Goal: Use online tool/utility: Utilize a website feature to perform a specific function

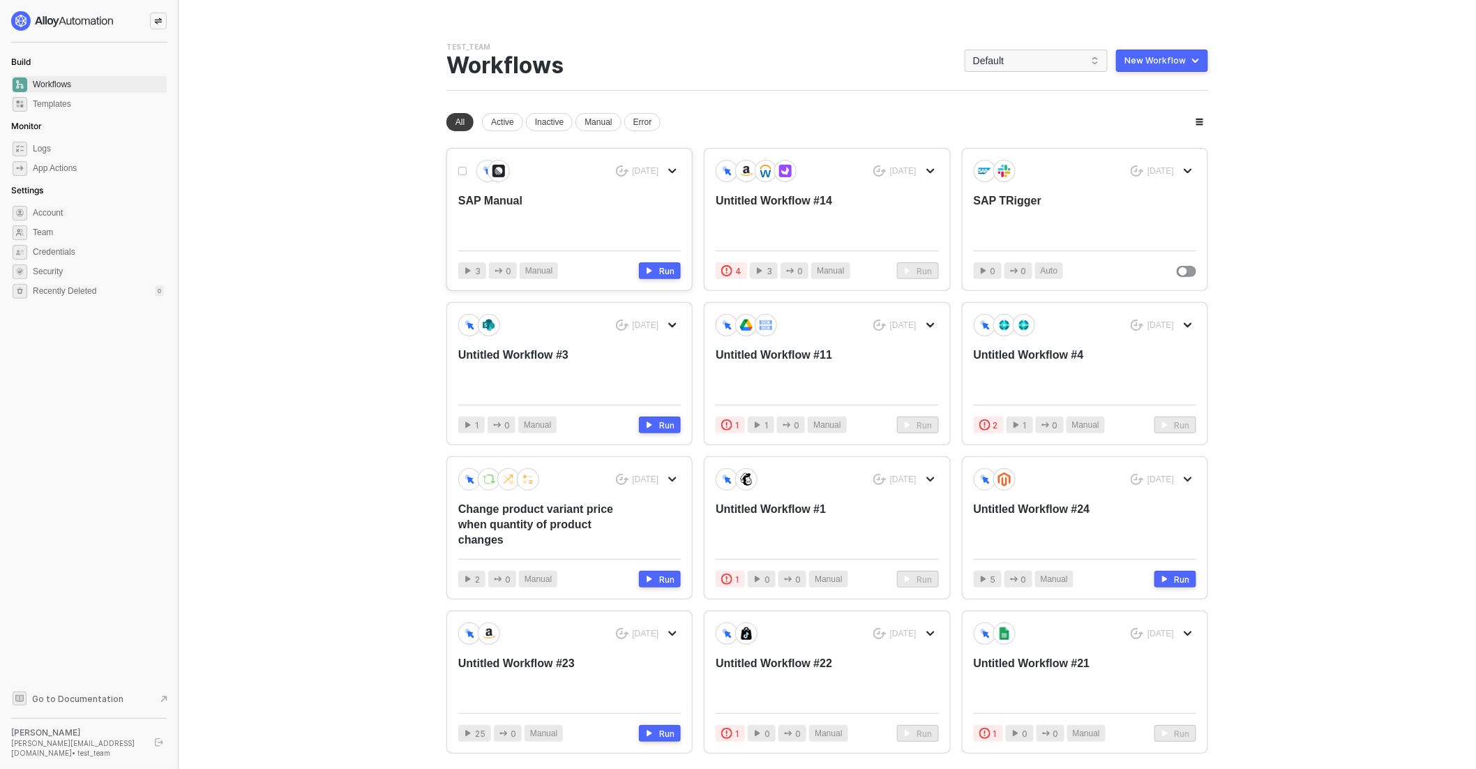
click at [621, 218] on div "SAP Manual" at bounding box center [547, 216] width 178 height 46
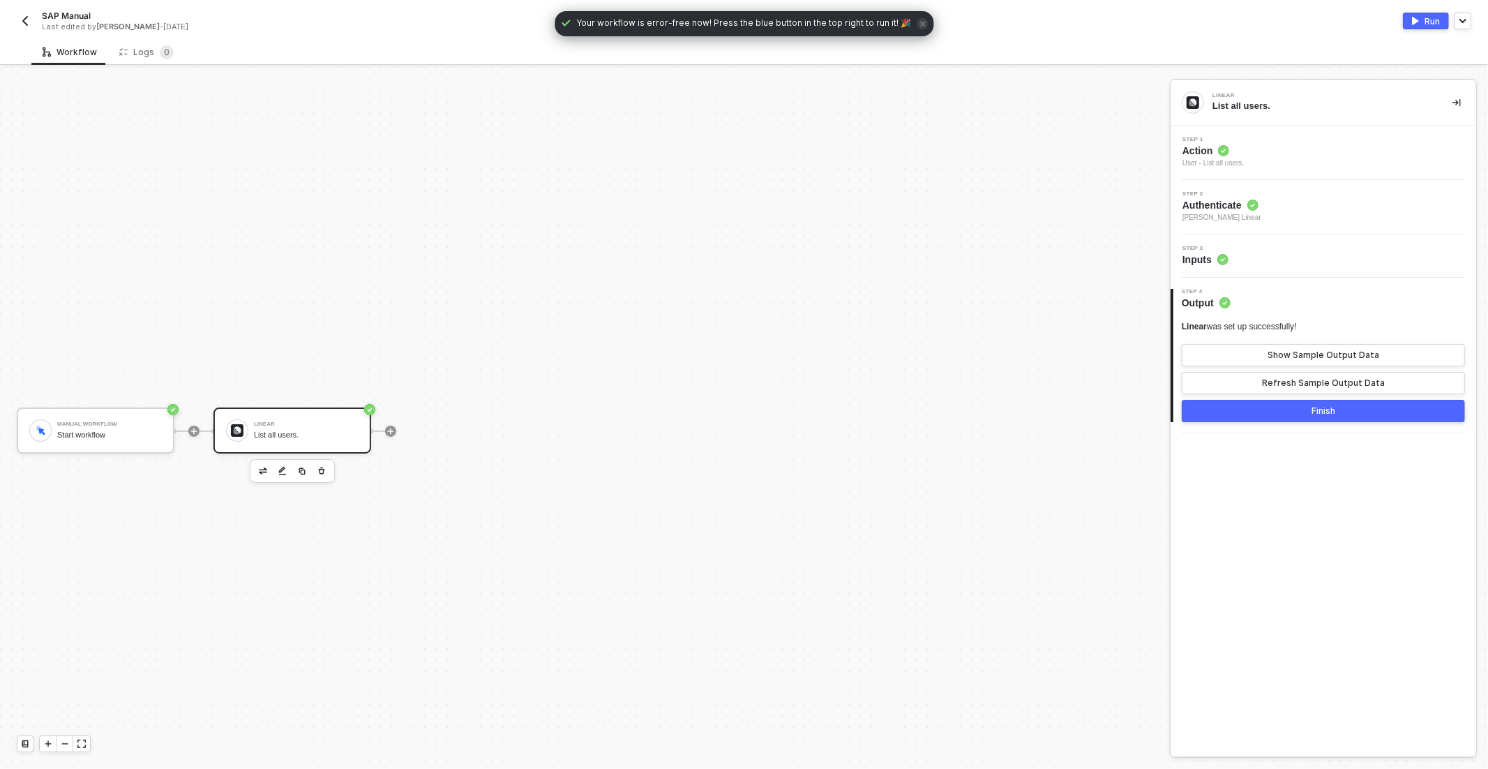
scroll to position [25, 0]
click at [321, 443] on icon "button" at bounding box center [321, 445] width 8 height 11
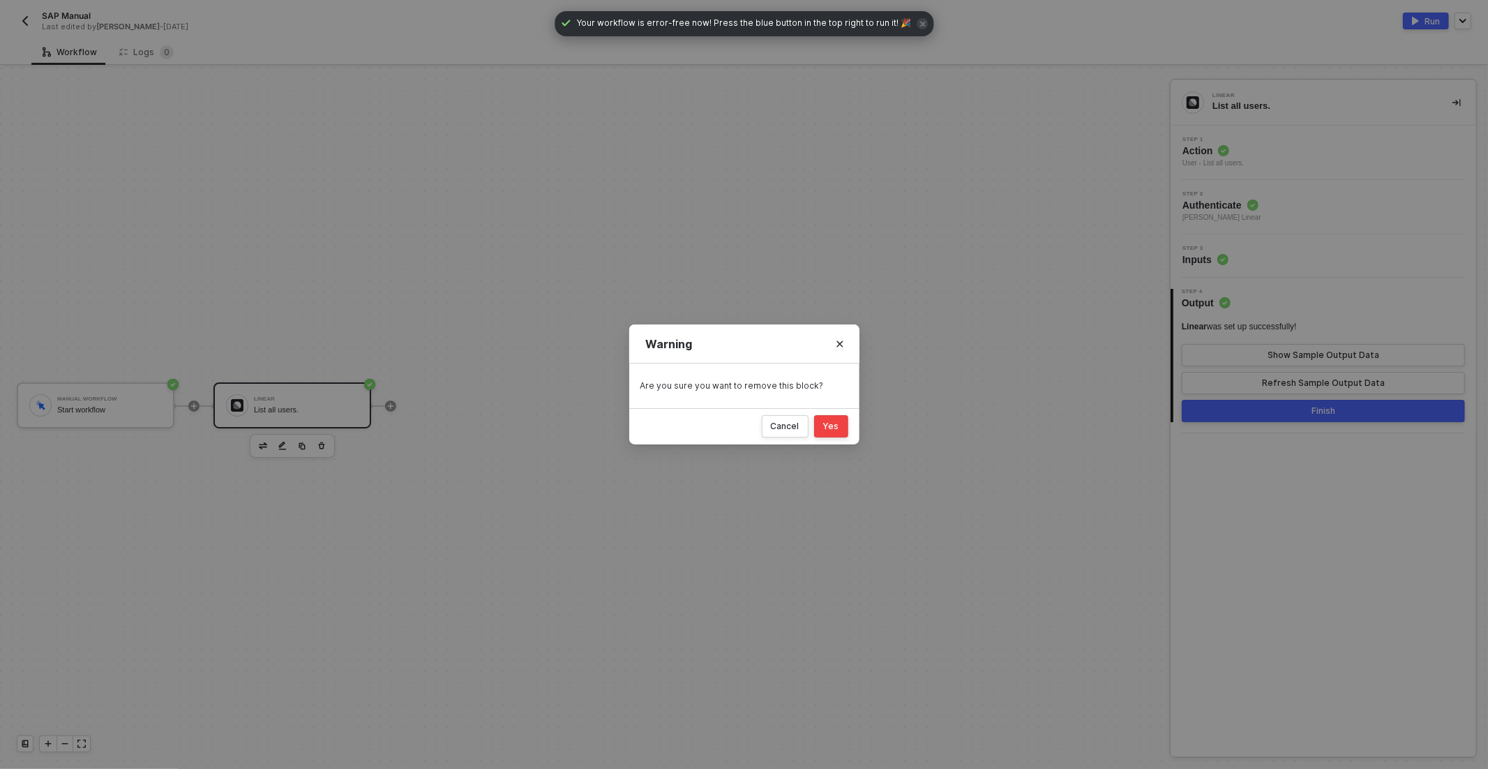
click at [835, 427] on div "Yes" at bounding box center [831, 426] width 16 height 11
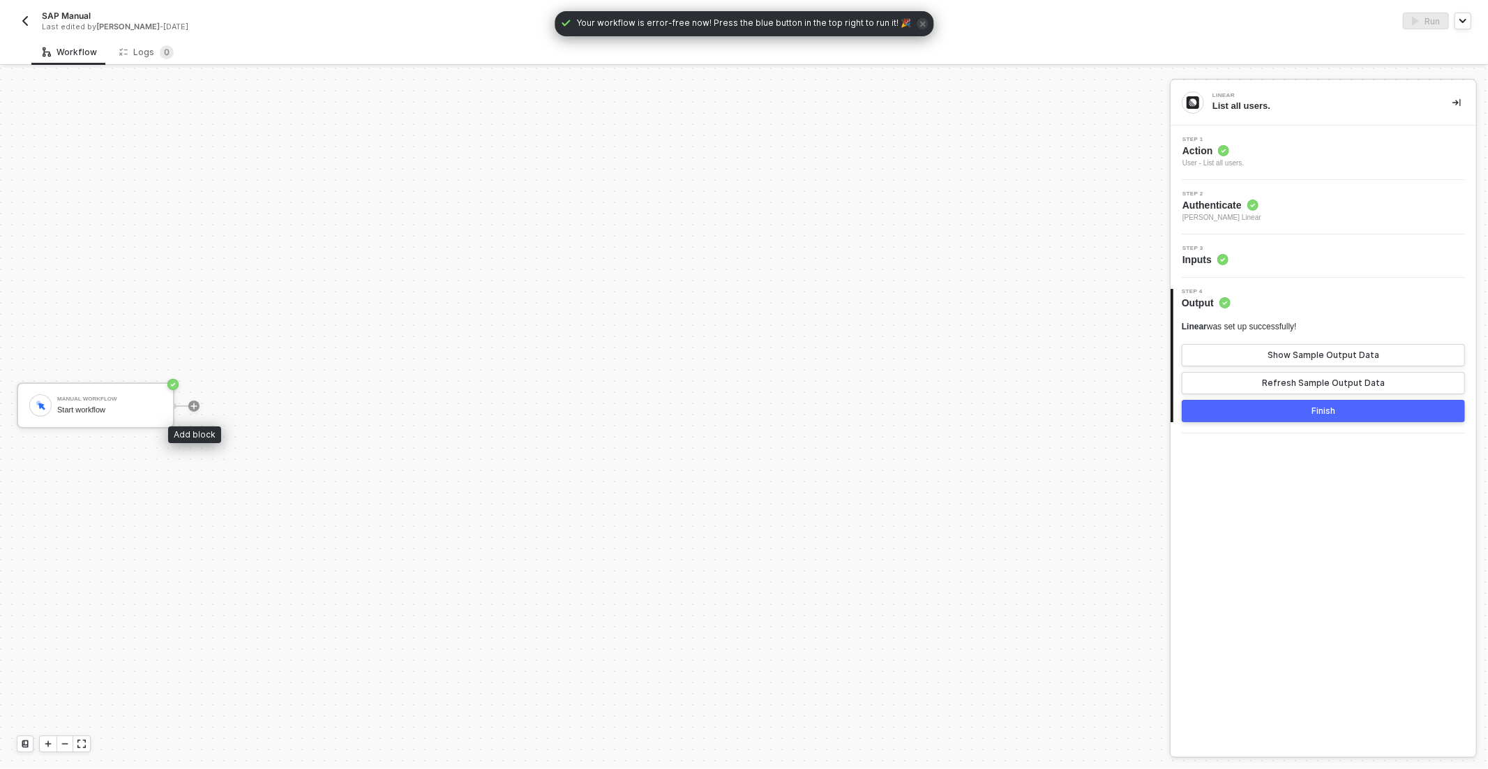
click at [194, 407] on icon "icon-play" at bounding box center [194, 406] width 8 height 8
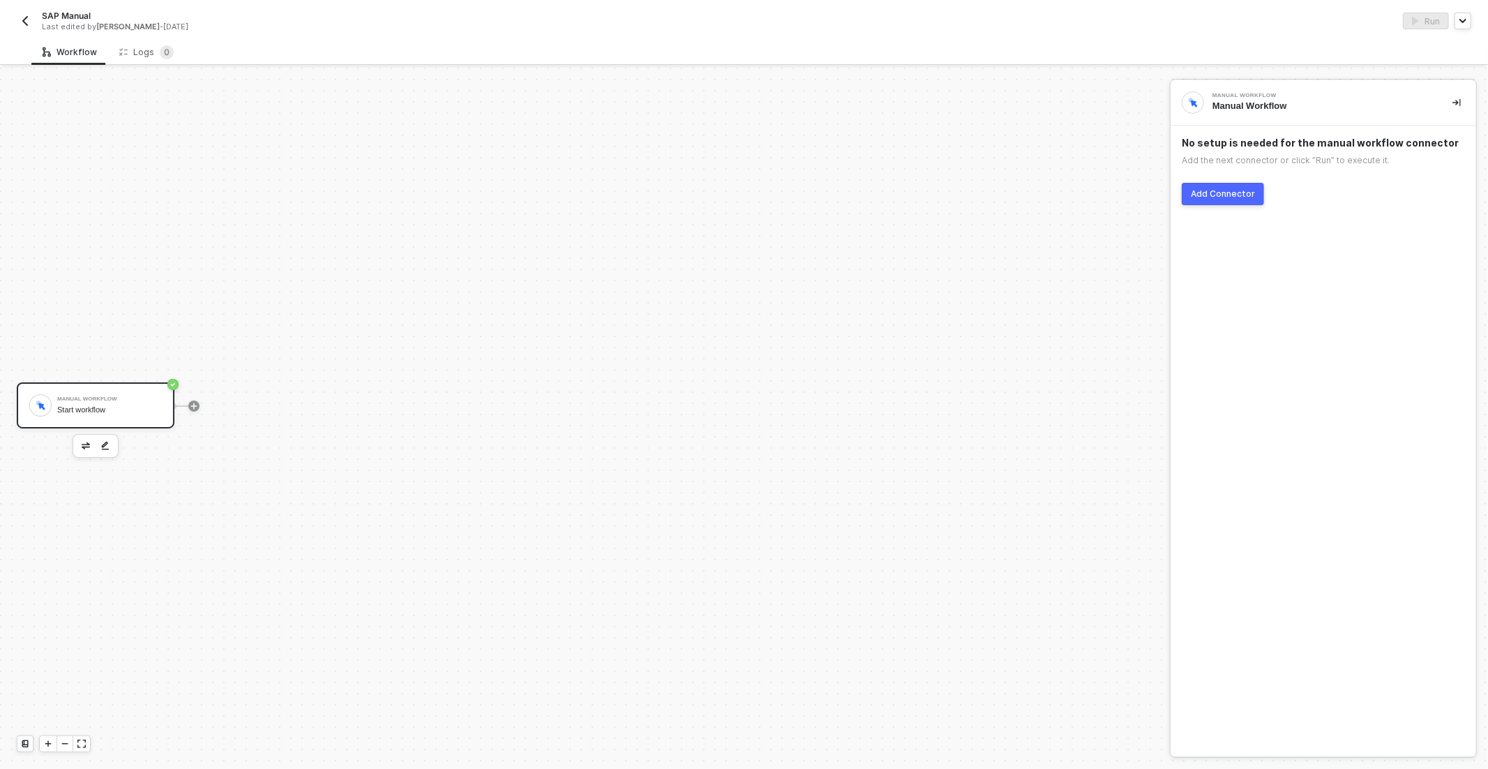
click at [1223, 188] on div "Add Connector" at bounding box center [1223, 193] width 64 height 11
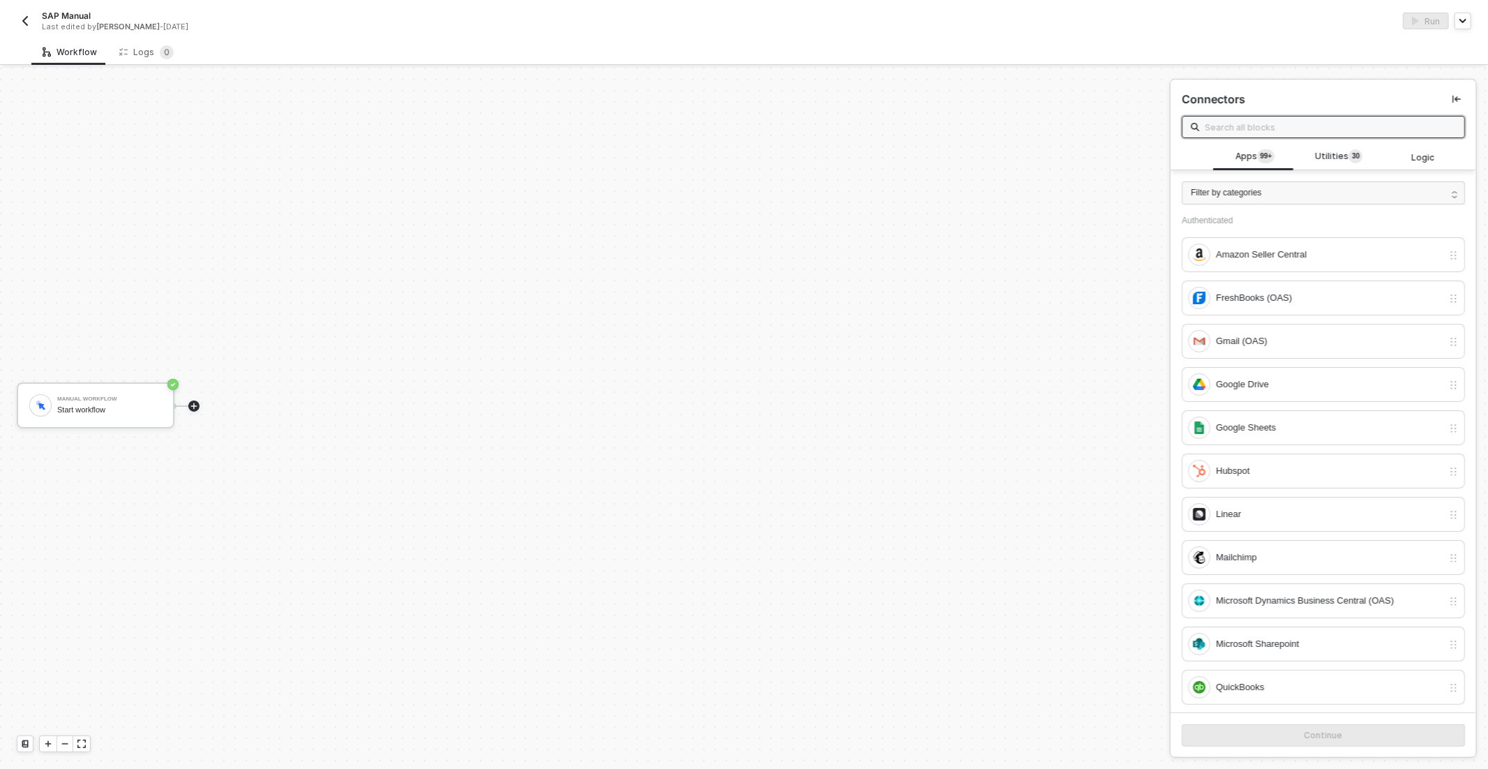
click at [1278, 119] on input "text" at bounding box center [1330, 126] width 251 height 15
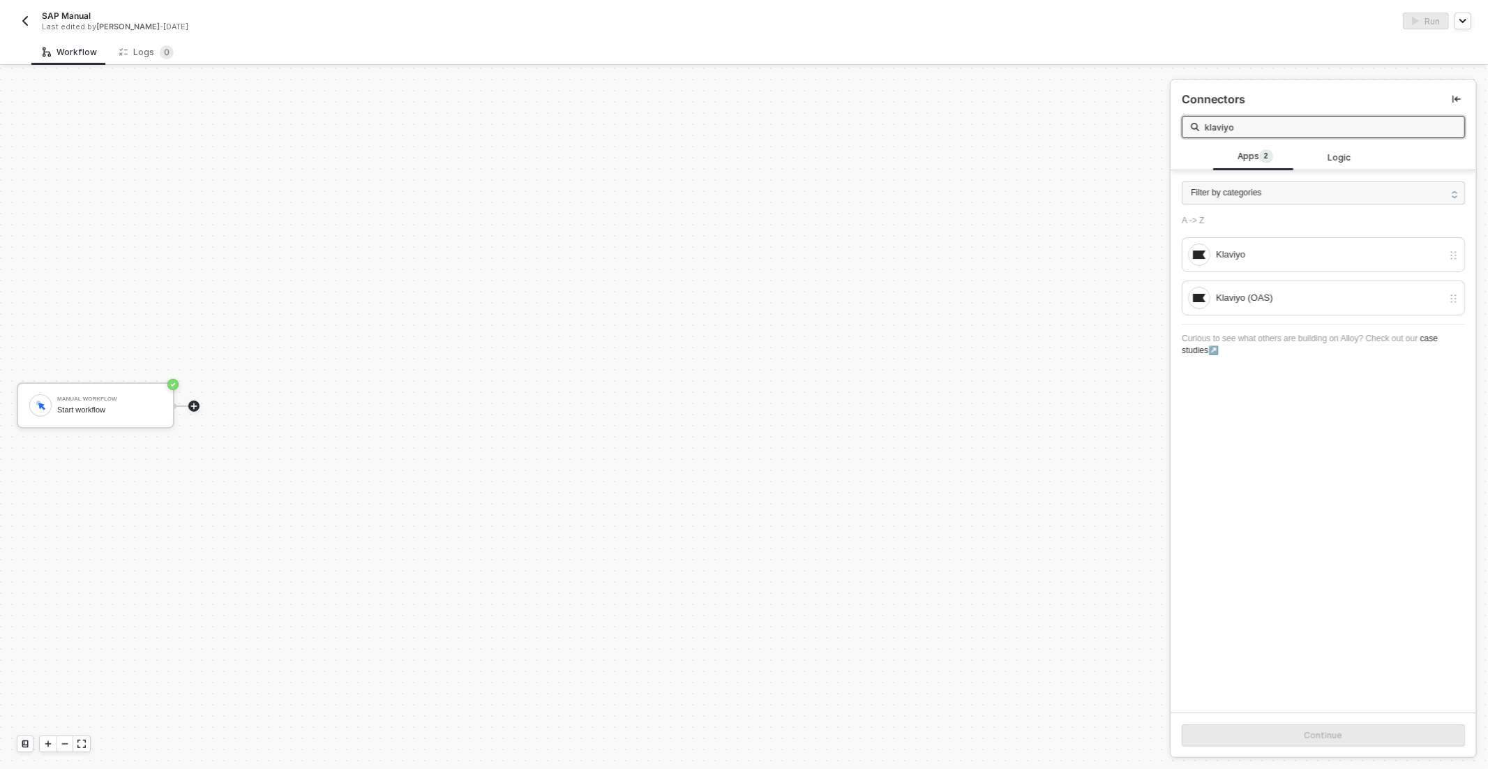
type input "klaviyo"
click at [1304, 234] on div "A -> Z Klaviyo Klaviyo (OAS)" at bounding box center [1323, 266] width 283 height 100
click at [1296, 260] on div "Klaviyo" at bounding box center [1329, 254] width 227 height 15
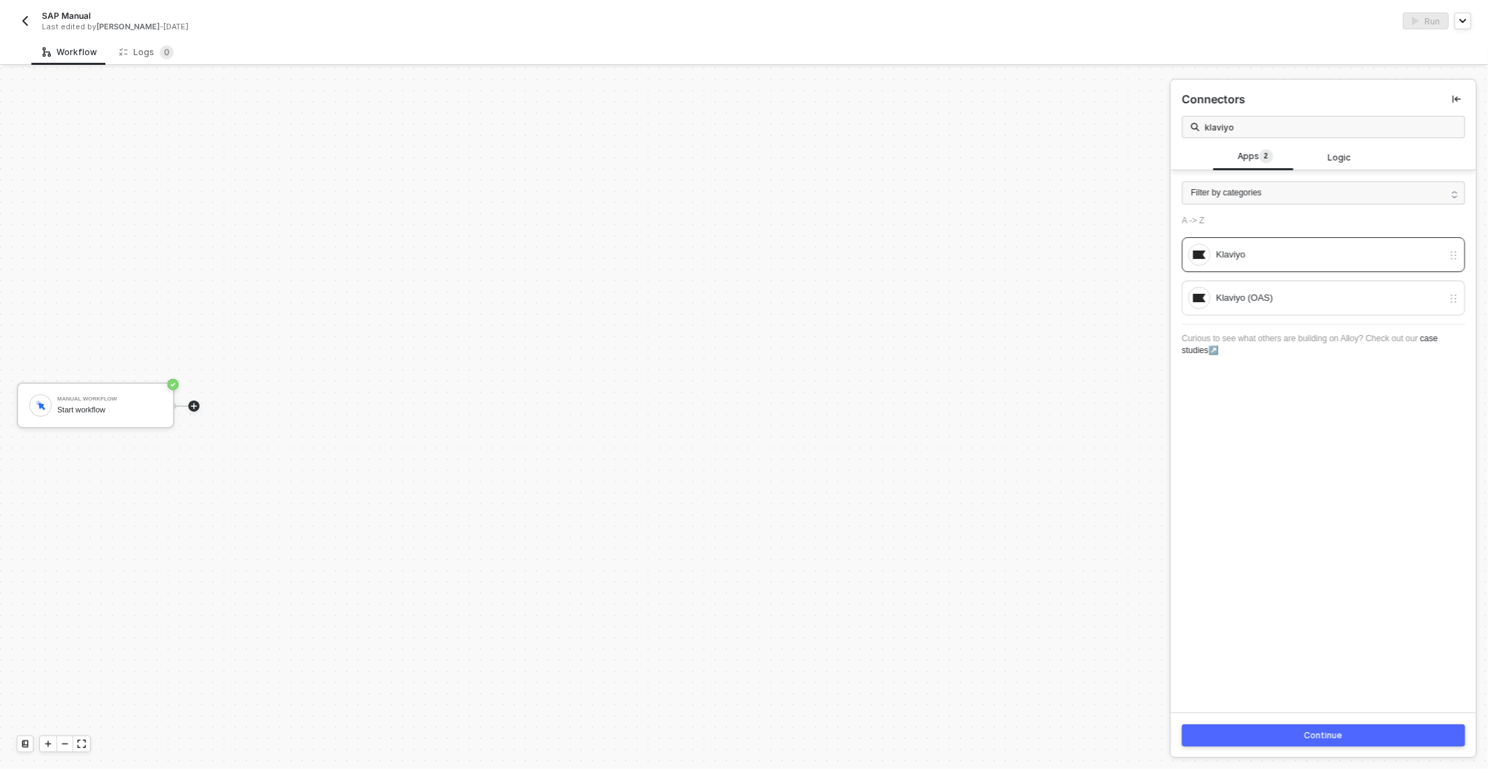
click at [1321, 725] on button "Continue" at bounding box center [1323, 735] width 283 height 22
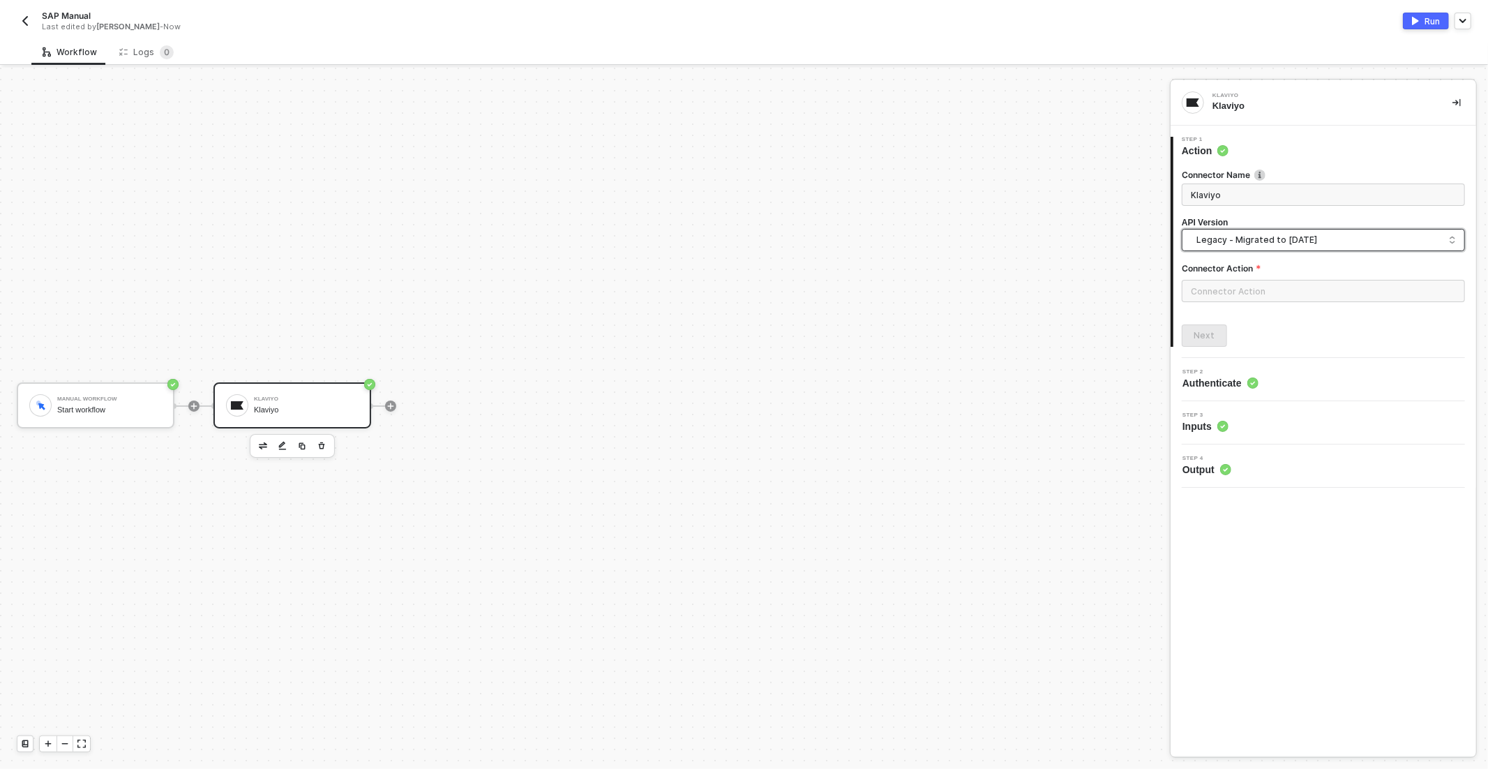
click at [1258, 248] on input "search" at bounding box center [1323, 240] width 265 height 22
click at [1290, 301] on div "[DATE] OAuth" at bounding box center [1322, 299] width 259 height 13
click at [1271, 295] on input "text" at bounding box center [1323, 291] width 283 height 22
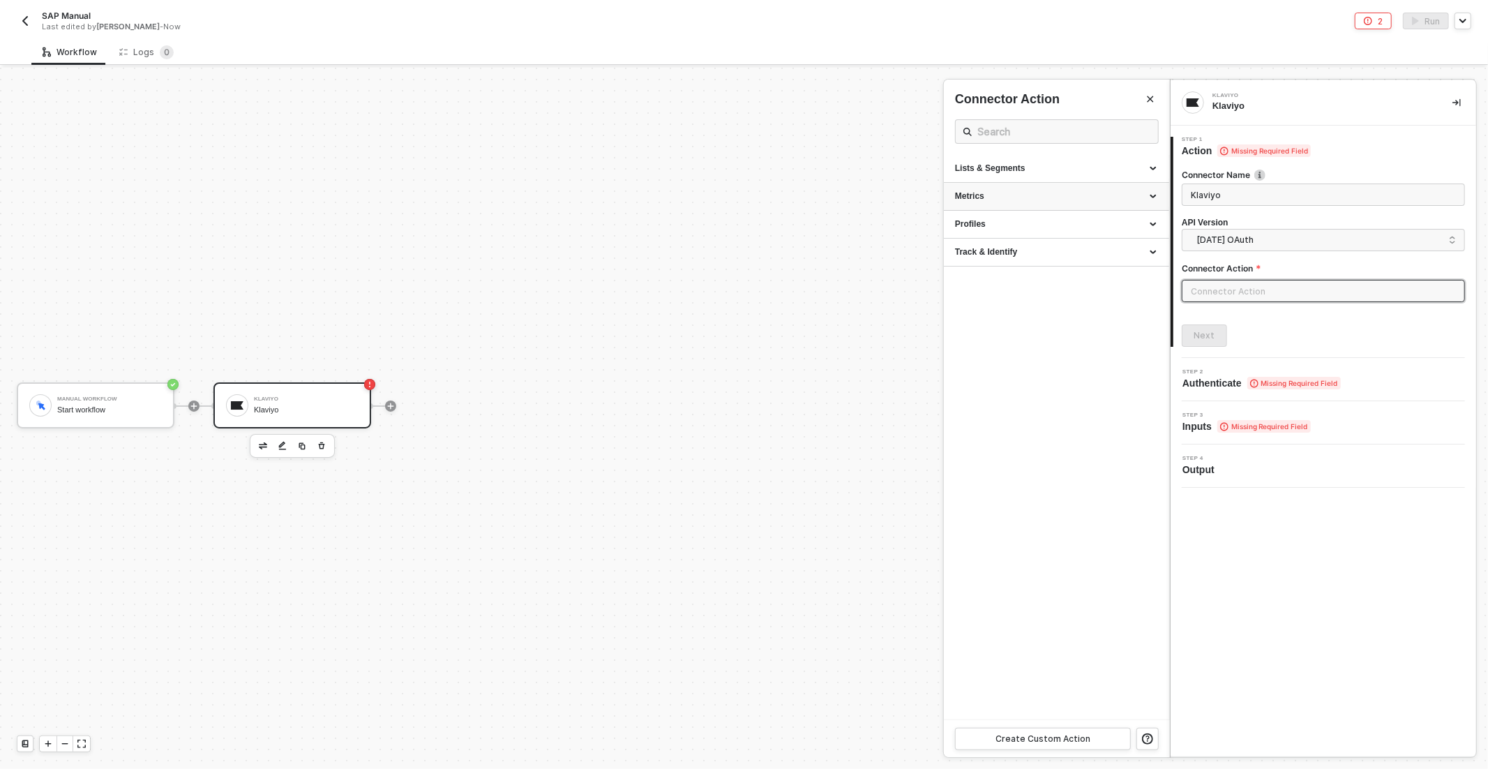
click at [1026, 204] on div "Metrics" at bounding box center [1056, 197] width 225 height 28
click at [1023, 220] on div "Get Metrics Info" at bounding box center [1056, 223] width 203 height 12
type input "Metrics - Get Metrics Info"
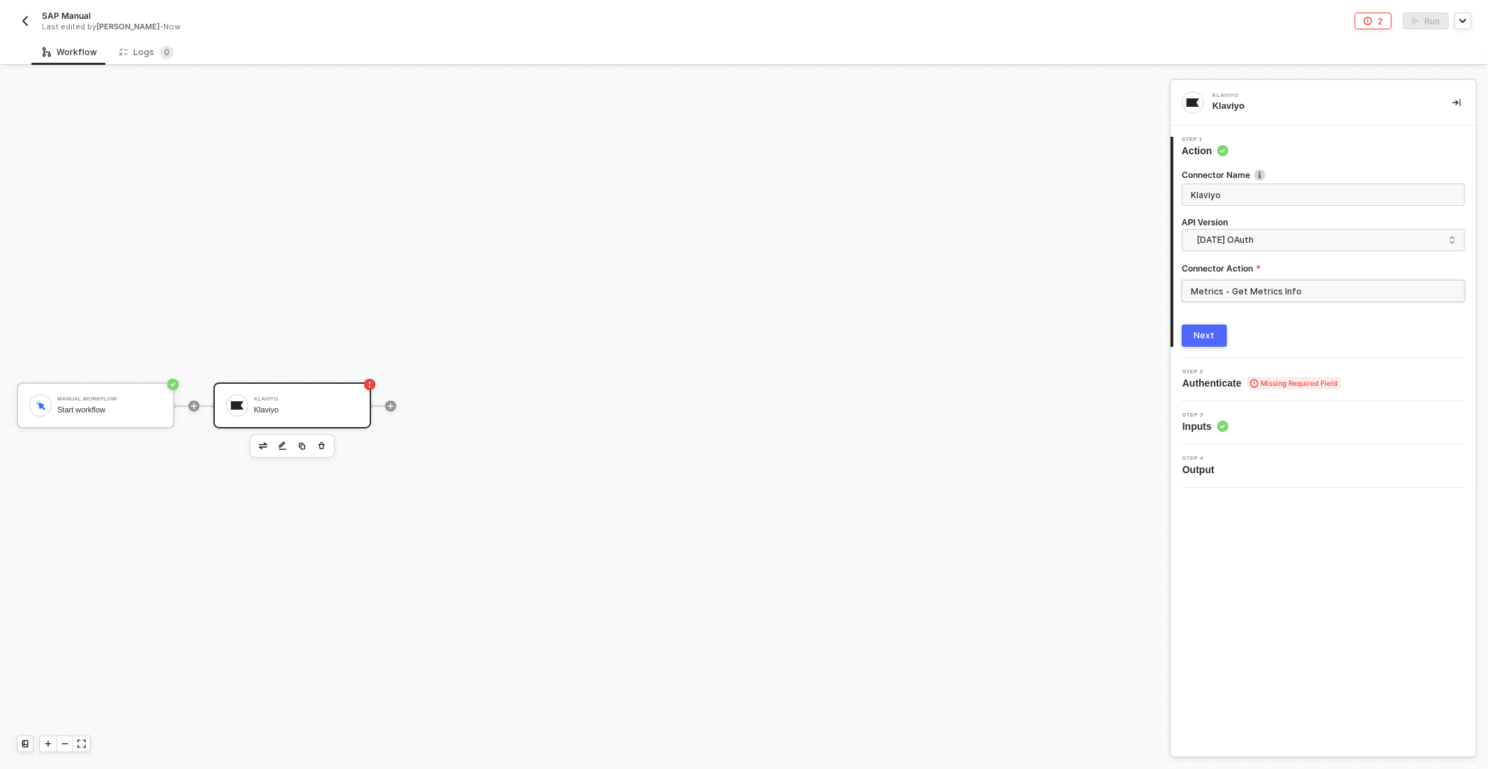
click at [1198, 322] on div "Connector Name Klaviyo API Version [DATE] OAuth legacy 2024-10-15Oauth newVersi…" at bounding box center [1323, 252] width 283 height 189
click at [1209, 341] on button "Next" at bounding box center [1204, 335] width 45 height 22
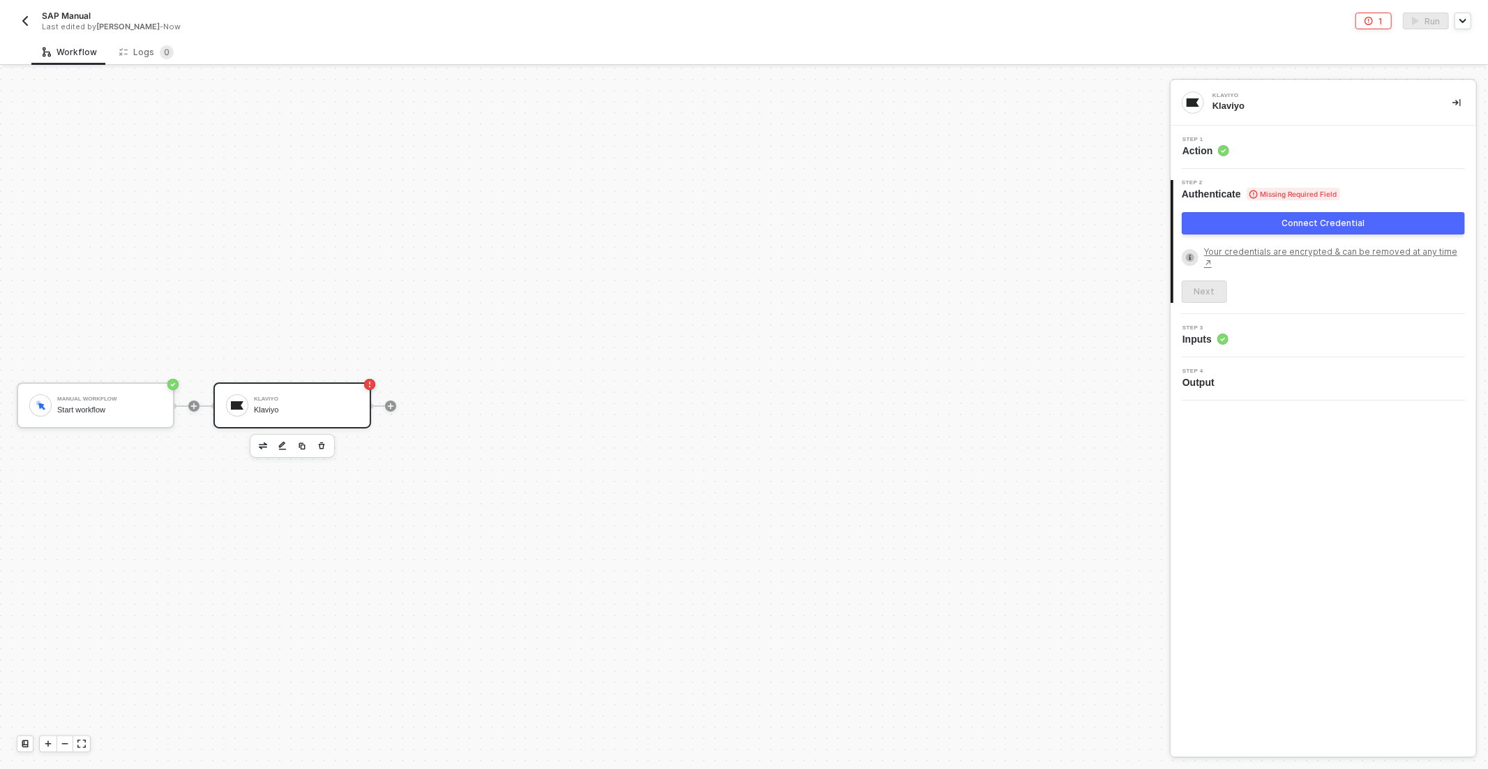
click at [1254, 235] on div "Connect Credential" at bounding box center [1323, 226] width 283 height 28
click at [1246, 221] on button "Connect Credential" at bounding box center [1323, 223] width 283 height 22
